Goal: Transaction & Acquisition: Book appointment/travel/reservation

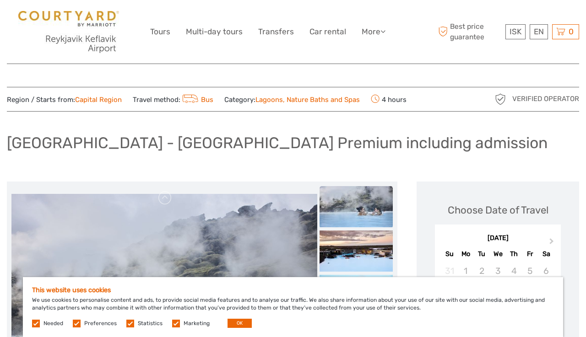
click at [91, 163] on div "[GEOGRAPHIC_DATA] - [GEOGRAPHIC_DATA] Premium including admission" at bounding box center [293, 146] width 572 height 33
click at [240, 291] on button "OK" at bounding box center [239, 323] width 24 height 9
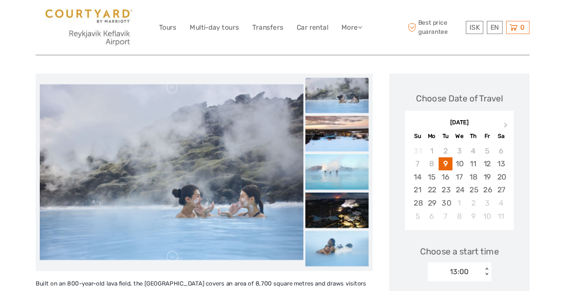
scroll to position [97, 0]
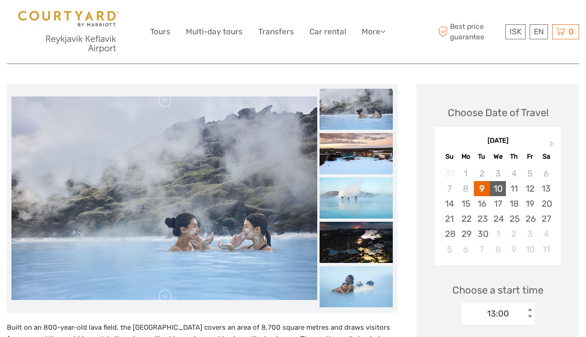
drag, startPoint x: 499, startPoint y: 198, endPoint x: 491, endPoint y: 204, distance: 9.5
click at [499, 196] on div "10" at bounding box center [498, 188] width 16 height 15
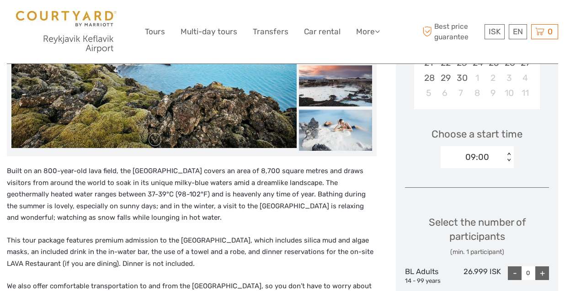
scroll to position [265, 0]
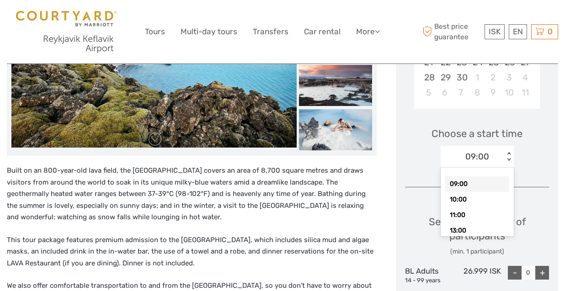
click at [469, 163] on div "09:00 < >" at bounding box center [477, 157] width 73 height 22
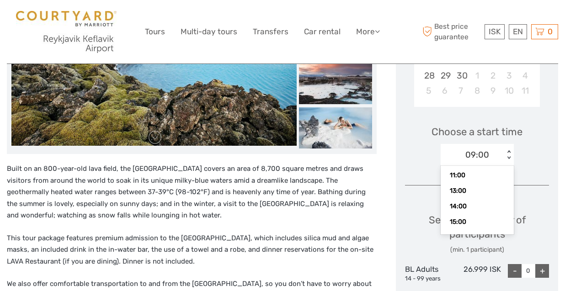
scroll to position [40, 0]
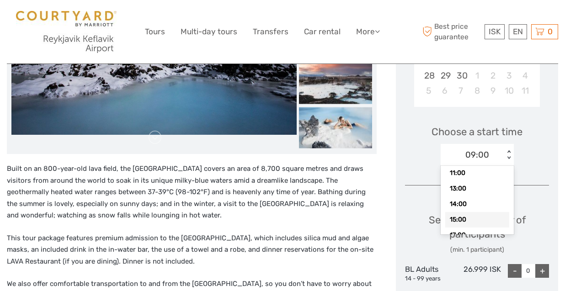
click at [471, 217] on div "15:00" at bounding box center [478, 220] width 64 height 16
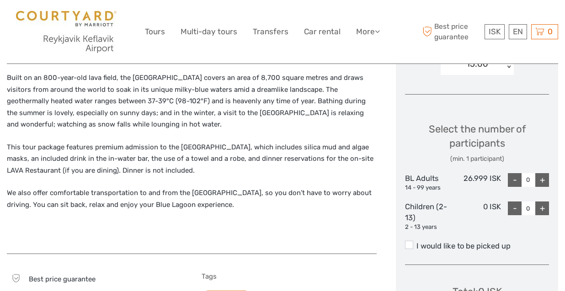
scroll to position [361, 0]
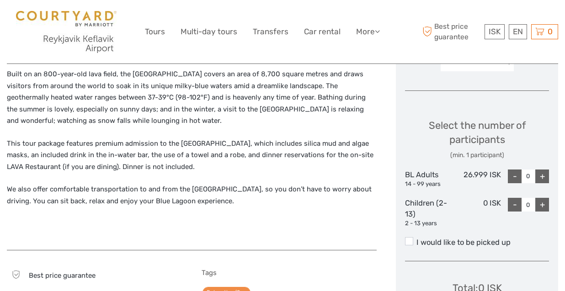
click at [537, 175] on div "+" at bounding box center [543, 177] width 14 height 14
type input "1"
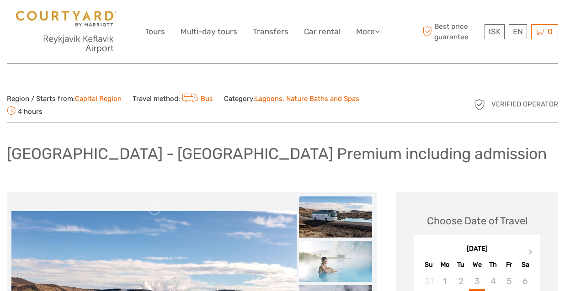
scroll to position [0, 0]
click at [376, 32] on icon at bounding box center [377, 31] width 5 height 8
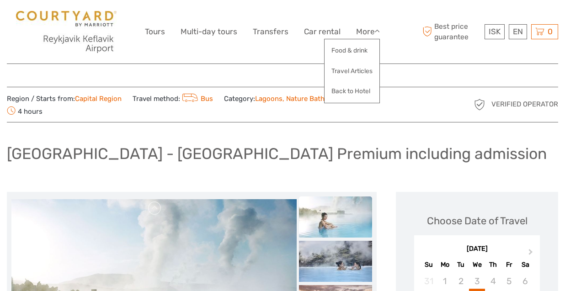
click at [452, 29] on span "Best price guarantee" at bounding box center [452, 32] width 62 height 20
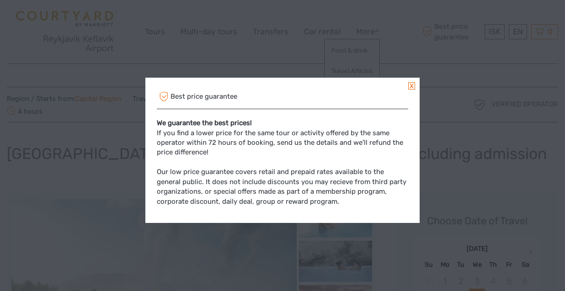
click at [412, 85] on link at bounding box center [412, 85] width 7 height 7
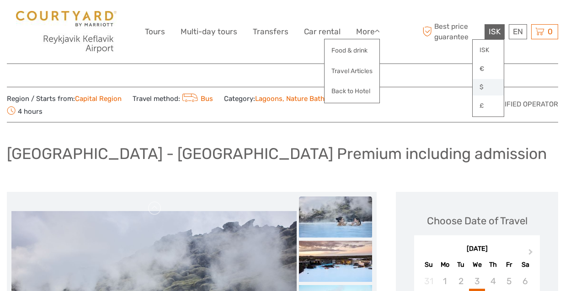
click at [482, 88] on link "$" at bounding box center [488, 87] width 31 height 16
click at [523, 146] on div "[GEOGRAPHIC_DATA] - [GEOGRAPHIC_DATA] Premium including admission" at bounding box center [283, 157] width 552 height 33
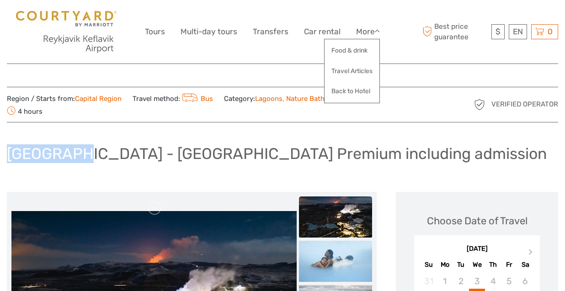
drag, startPoint x: 11, startPoint y: 151, endPoint x: 76, endPoint y: 150, distance: 64.5
click at [76, 150] on h1 "[GEOGRAPHIC_DATA] - [GEOGRAPHIC_DATA] Premium including admission" at bounding box center [277, 154] width 540 height 19
copy h1 "[GEOGRAPHIC_DATA]"
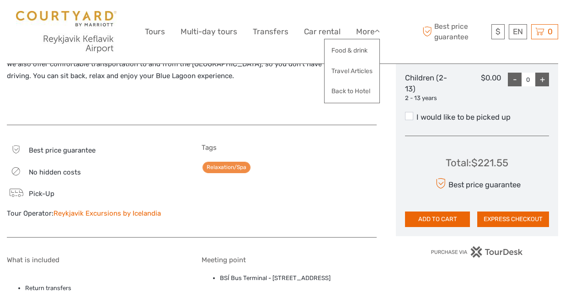
scroll to position [488, 0]
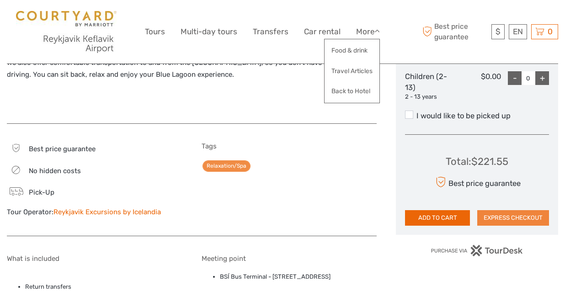
click at [528, 216] on button "EXPRESS CHECKOUT" at bounding box center [514, 218] width 72 height 16
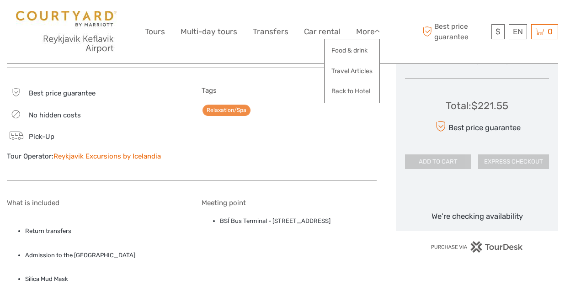
scroll to position [557, 0]
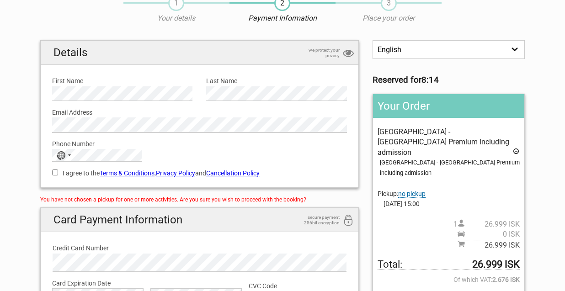
scroll to position [41, 0]
click at [55, 172] on input "I agree to the Terms & Conditions , Privacy Policy and Cancellation Policy" at bounding box center [55, 173] width 6 height 6
checkbox input "true"
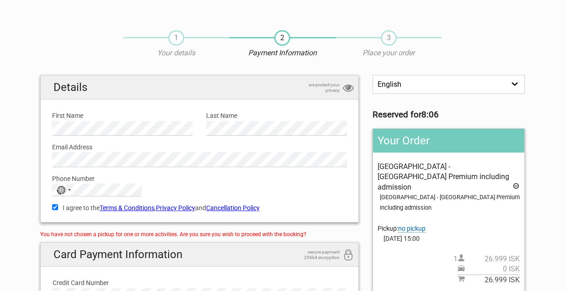
scroll to position [0, 0]
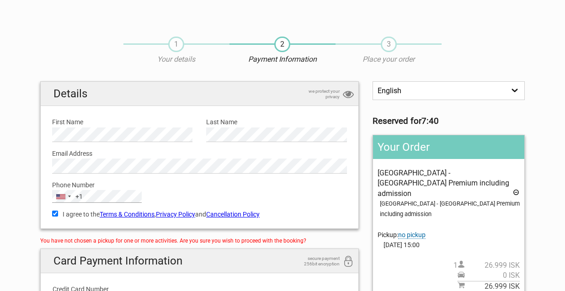
click at [12, 186] on section "1 Your details 2 Payment Information 3 Place your order English Español Deutsch…" at bounding box center [282, 230] width 565 height 406
click at [198, 187] on label "Phone Number" at bounding box center [199, 185] width 295 height 10
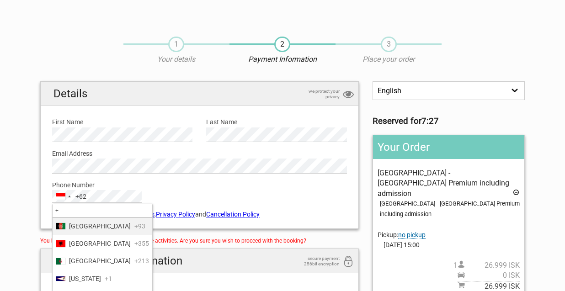
type input "+1"
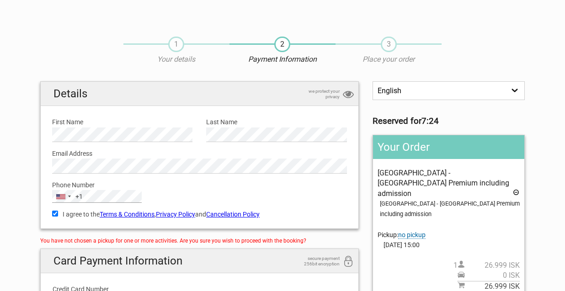
click at [20, 189] on section "1 Your details 2 Payment Information 3 Place your order English Español Deutsch…" at bounding box center [282, 230] width 565 height 406
click at [175, 190] on div "Phone Number United States +1 +1 +1 25 results found American Samoa +1 Anguilla…" at bounding box center [199, 189] width 309 height 30
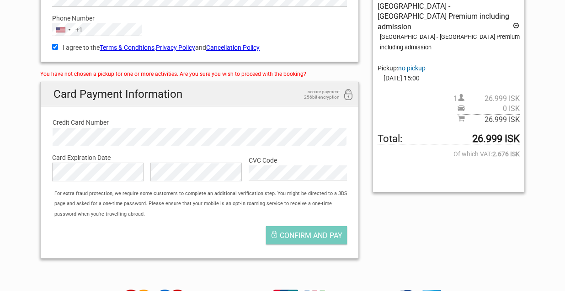
scroll to position [168, 0]
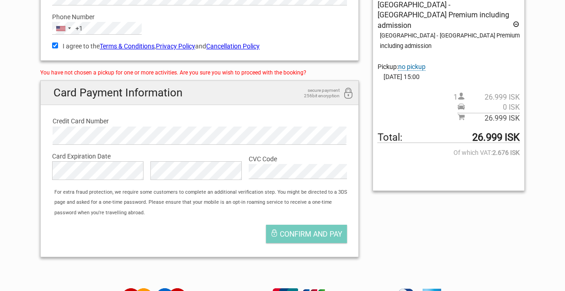
click at [231, 122] on label "Credit Card Number" at bounding box center [200, 121] width 294 height 10
click at [405, 244] on div "English Español Deutsch Reserved for 6:42 Your Order Reykjavík - Blue Lagoon Pr…" at bounding box center [282, 89] width 499 height 352
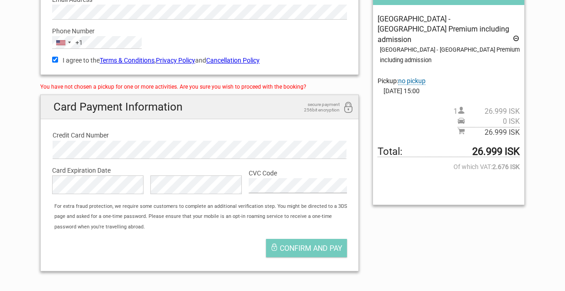
scroll to position [155, 0]
click at [320, 250] on span "Confirm and pay" at bounding box center [311, 248] width 63 height 9
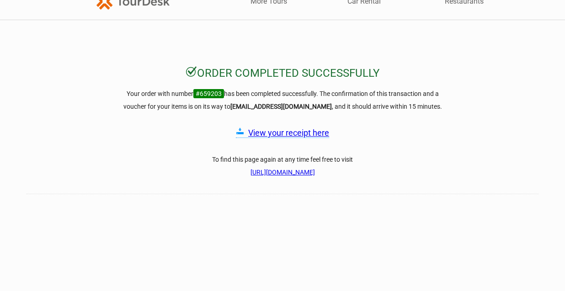
scroll to position [20, 0]
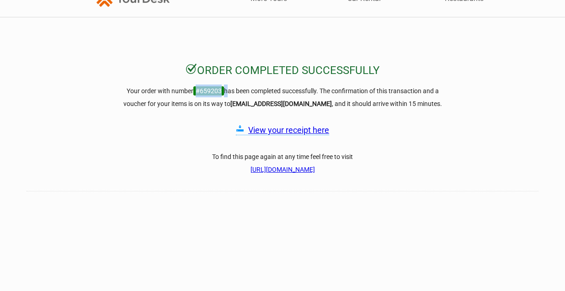
drag, startPoint x: 225, startPoint y: 91, endPoint x: 192, endPoint y: 91, distance: 32.5
click at [192, 91] on h3 "Your order with number #659203 has been completed successfully. The confirmatio…" at bounding box center [282, 98] width 329 height 26
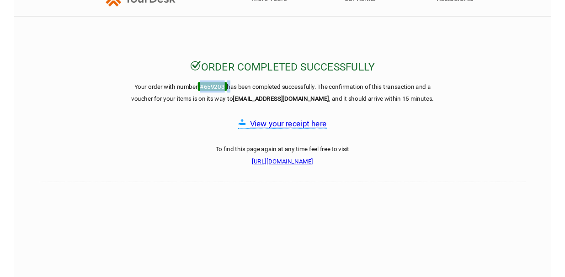
scroll to position [21, 0]
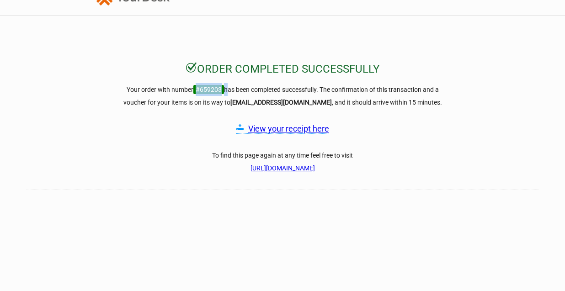
copy h3 "#659203"
